Goal: Task Accomplishment & Management: Use online tool/utility

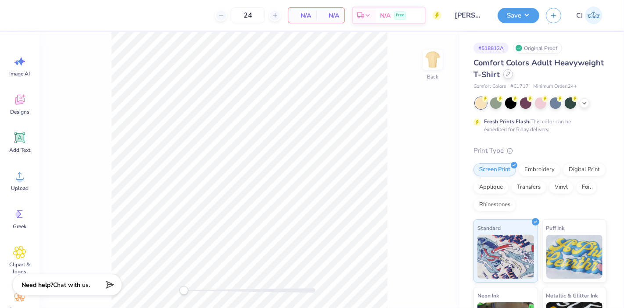
click at [510, 75] on icon at bounding box center [508, 74] width 4 height 4
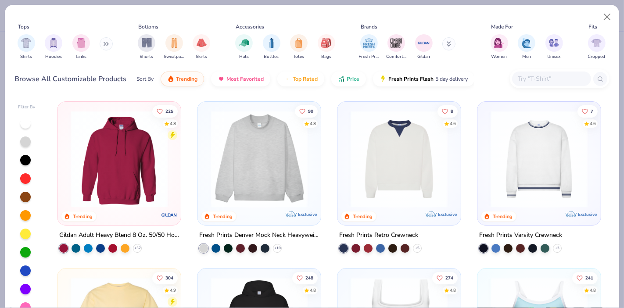
click at [540, 77] on input "text" at bounding box center [551, 79] width 68 height 10
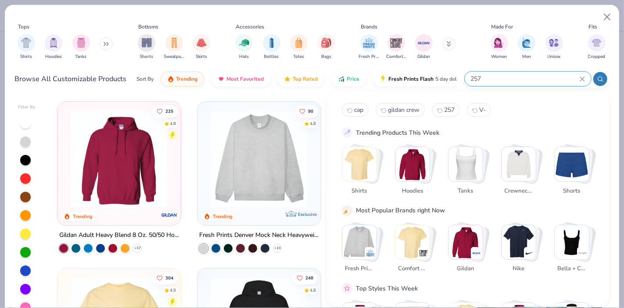
type input "257"
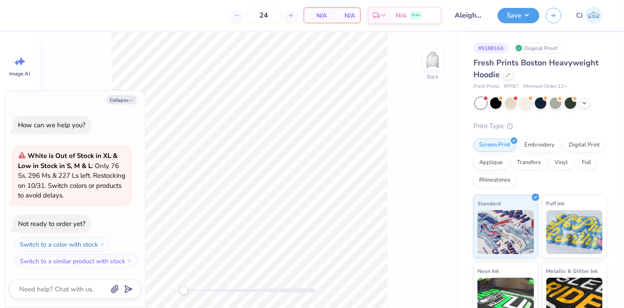
drag, startPoint x: 126, startPoint y: 100, endPoint x: 518, endPoint y: 91, distance: 392.4
click at [126, 101] on button "Collapse" at bounding box center [121, 99] width 29 height 9
type textarea "x"
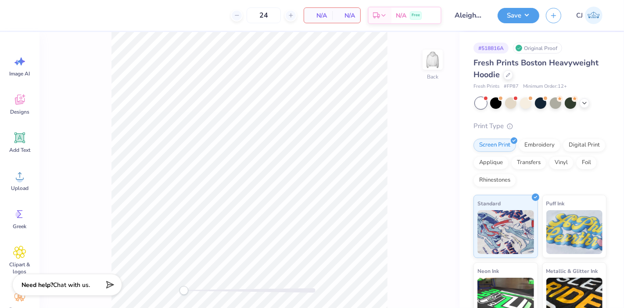
click at [511, 82] on div "Fresh Prints Boston Heavyweight Hoodie Fresh Prints # FP87 Minimum Order: 12 +" at bounding box center [539, 73] width 133 height 33
click at [510, 78] on div at bounding box center [508, 74] width 10 height 10
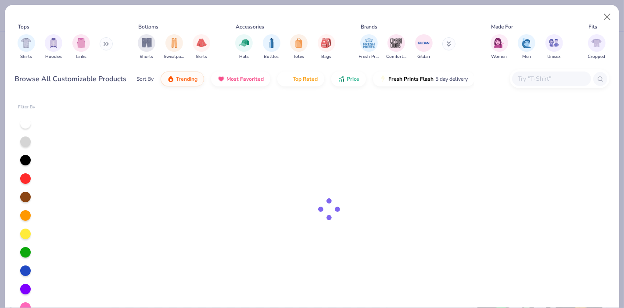
click at [542, 72] on div at bounding box center [551, 79] width 79 height 14
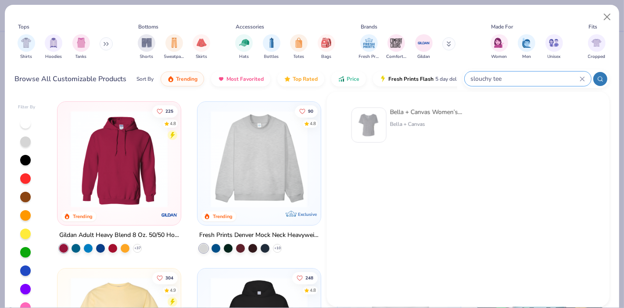
type input "slouchy tee"
click at [422, 112] on div "Bella + Canvas Women’s Slouchy V-Neck Tee" at bounding box center [427, 112] width 74 height 9
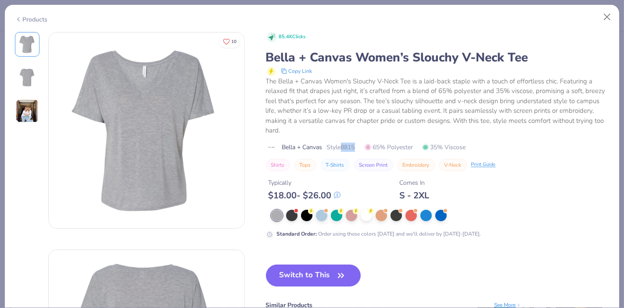
drag, startPoint x: 343, startPoint y: 147, endPoint x: 359, endPoint y: 148, distance: 15.4
click at [360, 147] on div "Bella + Canvas Style 8815 65% Polyester 35% Viscose" at bounding box center [438, 147] width 344 height 9
copy span "8815"
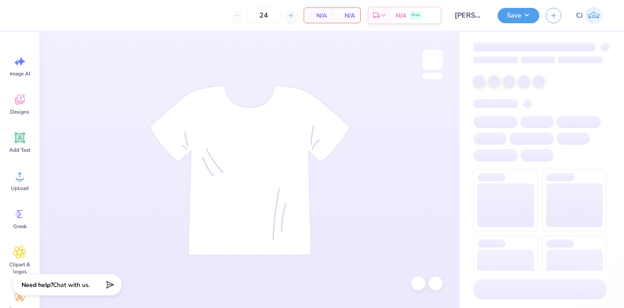
type input "50"
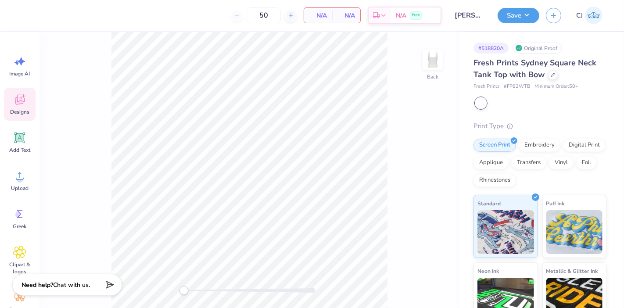
click at [18, 99] on icon at bounding box center [20, 100] width 10 height 10
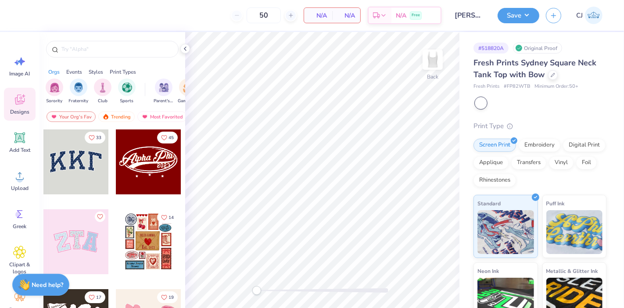
click at [72, 53] on input "text" at bounding box center [117, 49] width 112 height 9
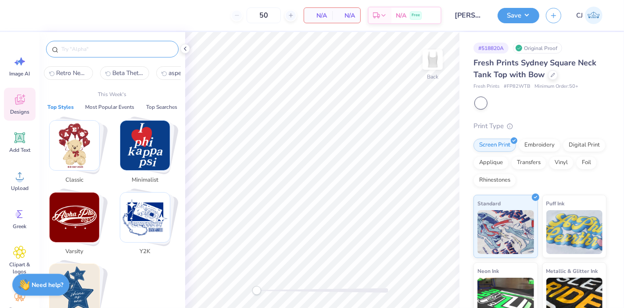
paste input "Y2K Simple Heart Sparkles"
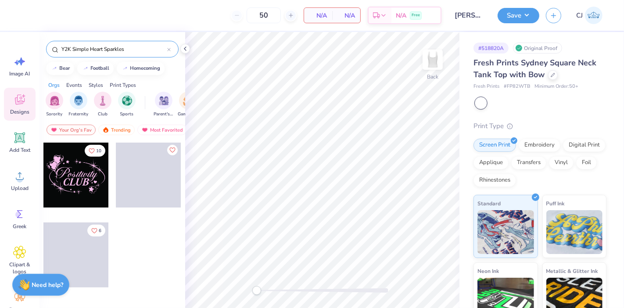
type input "Y2K Simple Heart Sparkles"
click at [82, 183] on div at bounding box center [75, 175] width 65 height 65
